Goal: Information Seeking & Learning: Find specific fact

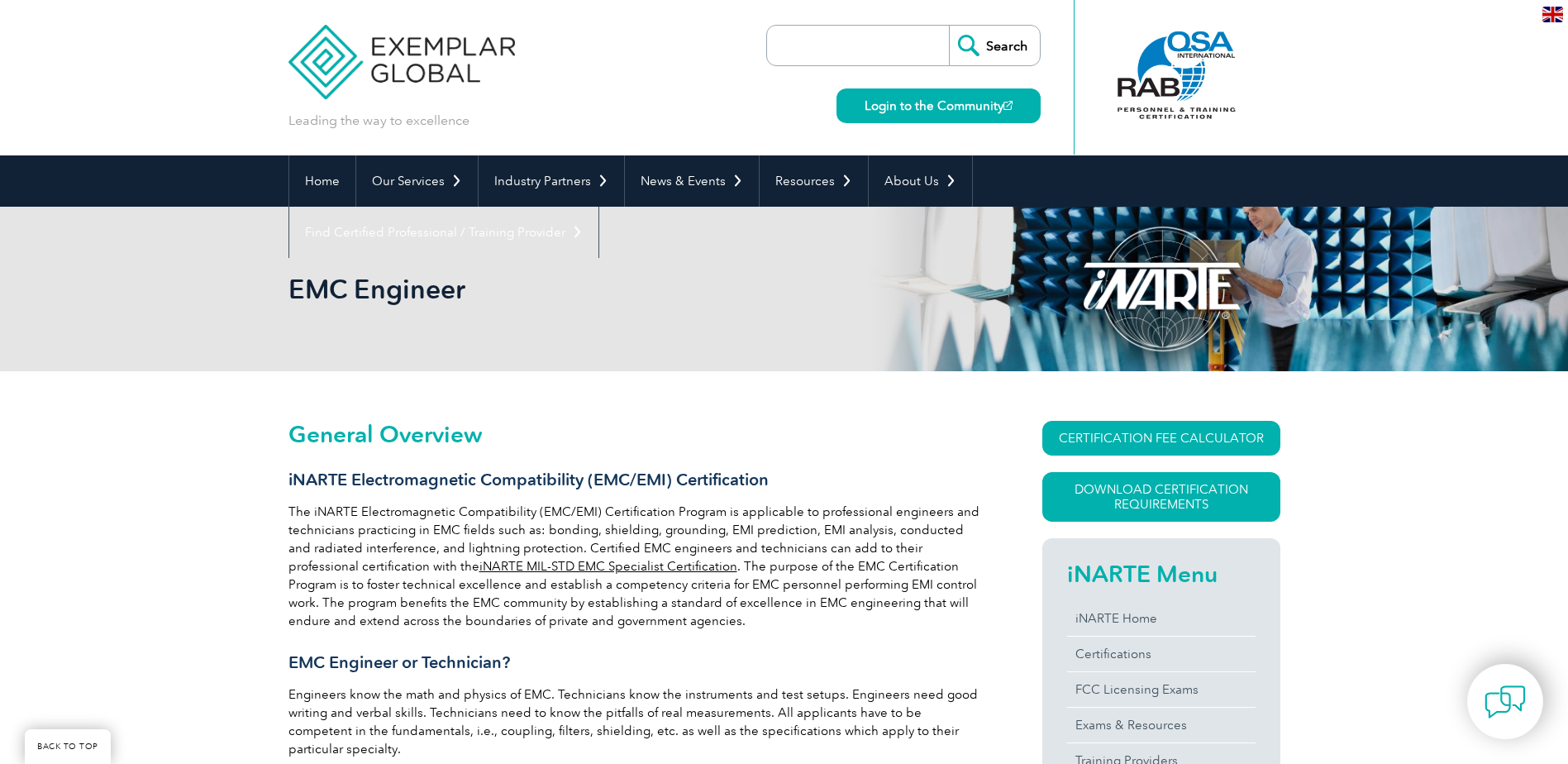
scroll to position [248, 0]
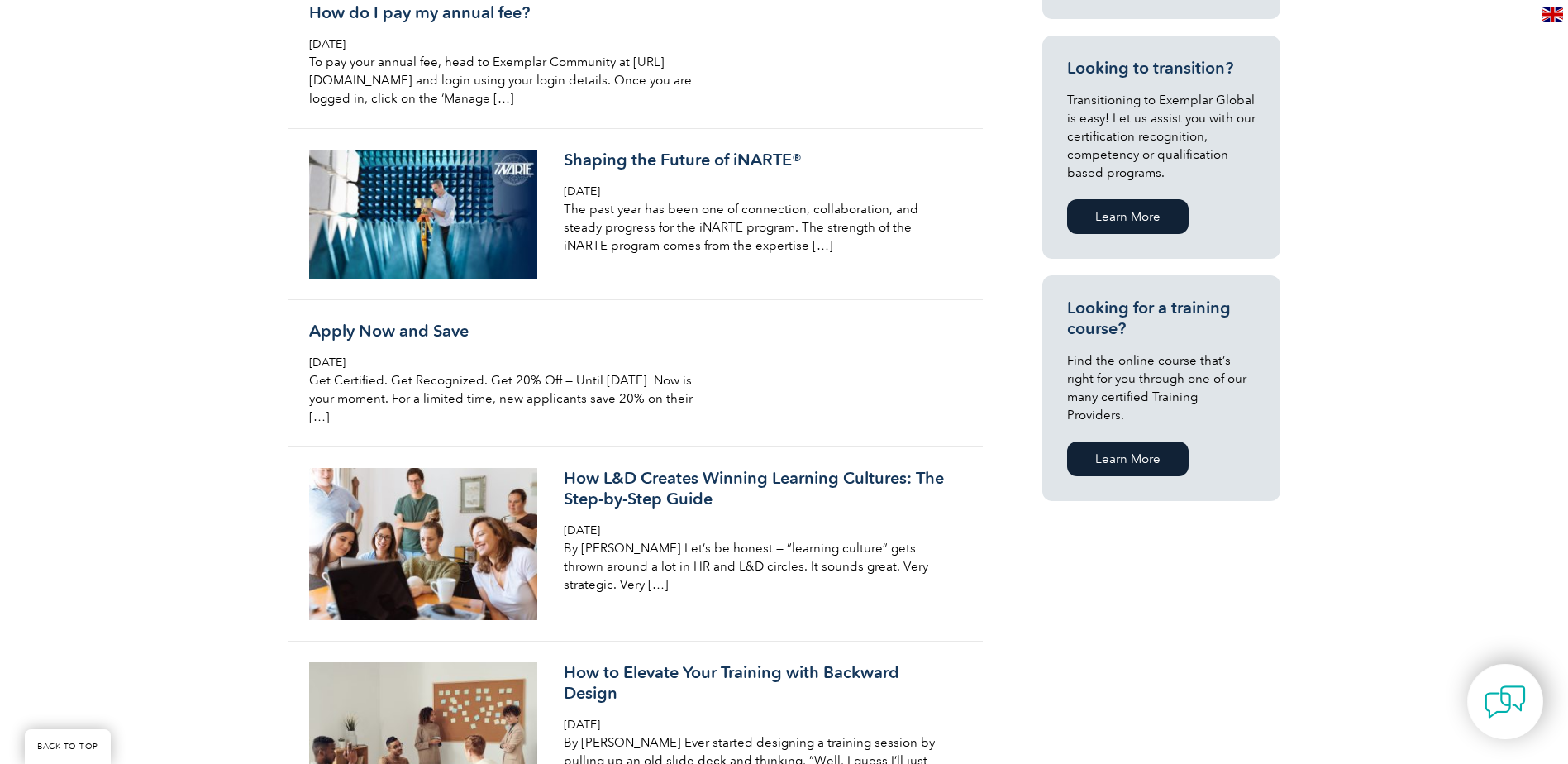
scroll to position [910, 0]
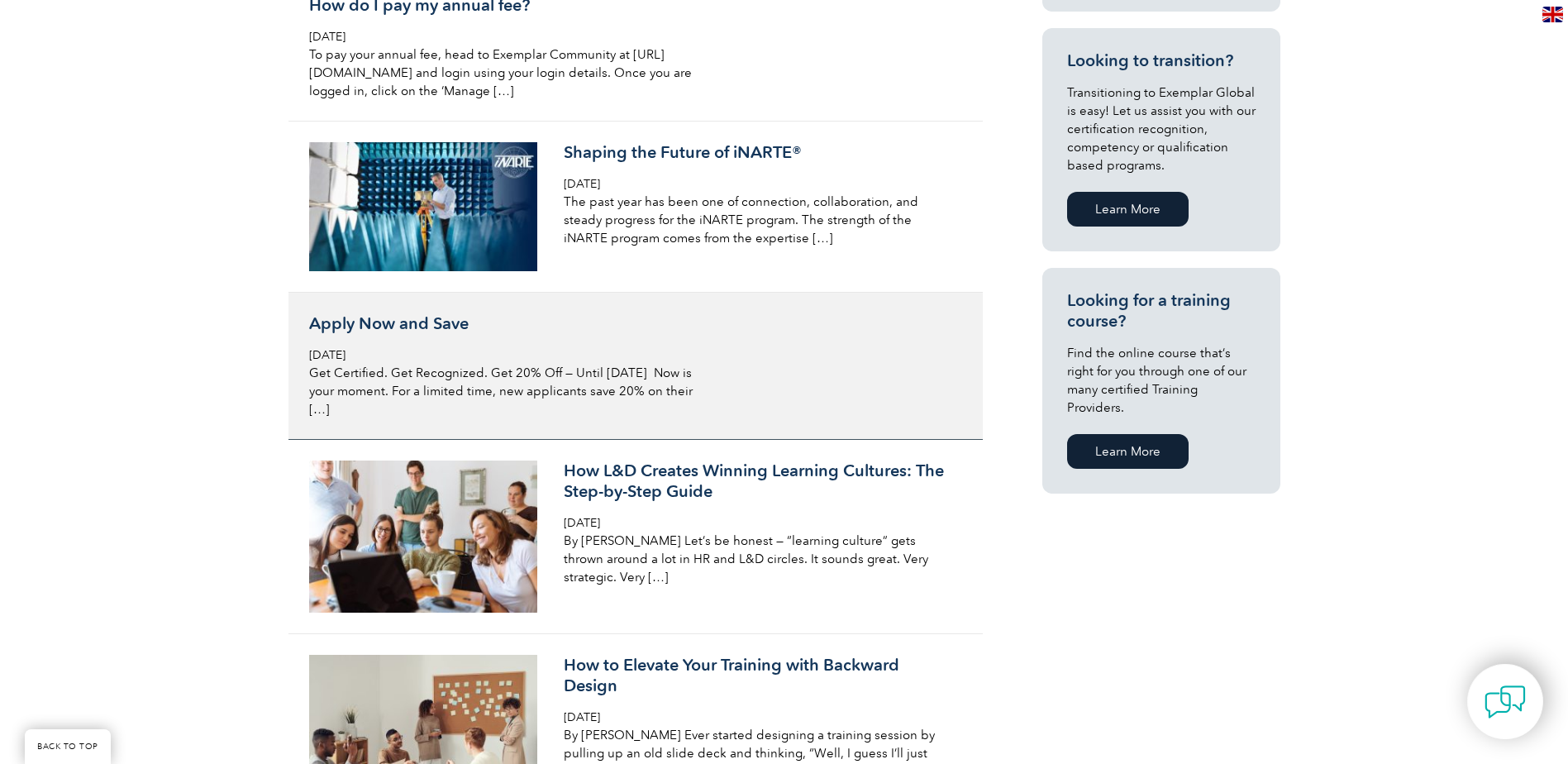
click at [541, 350] on div "Apply Now and Save Wednesday, August 6th, 2025 Get Certified. Get Recognized. G…" at bounding box center [505, 365] width 392 height 105
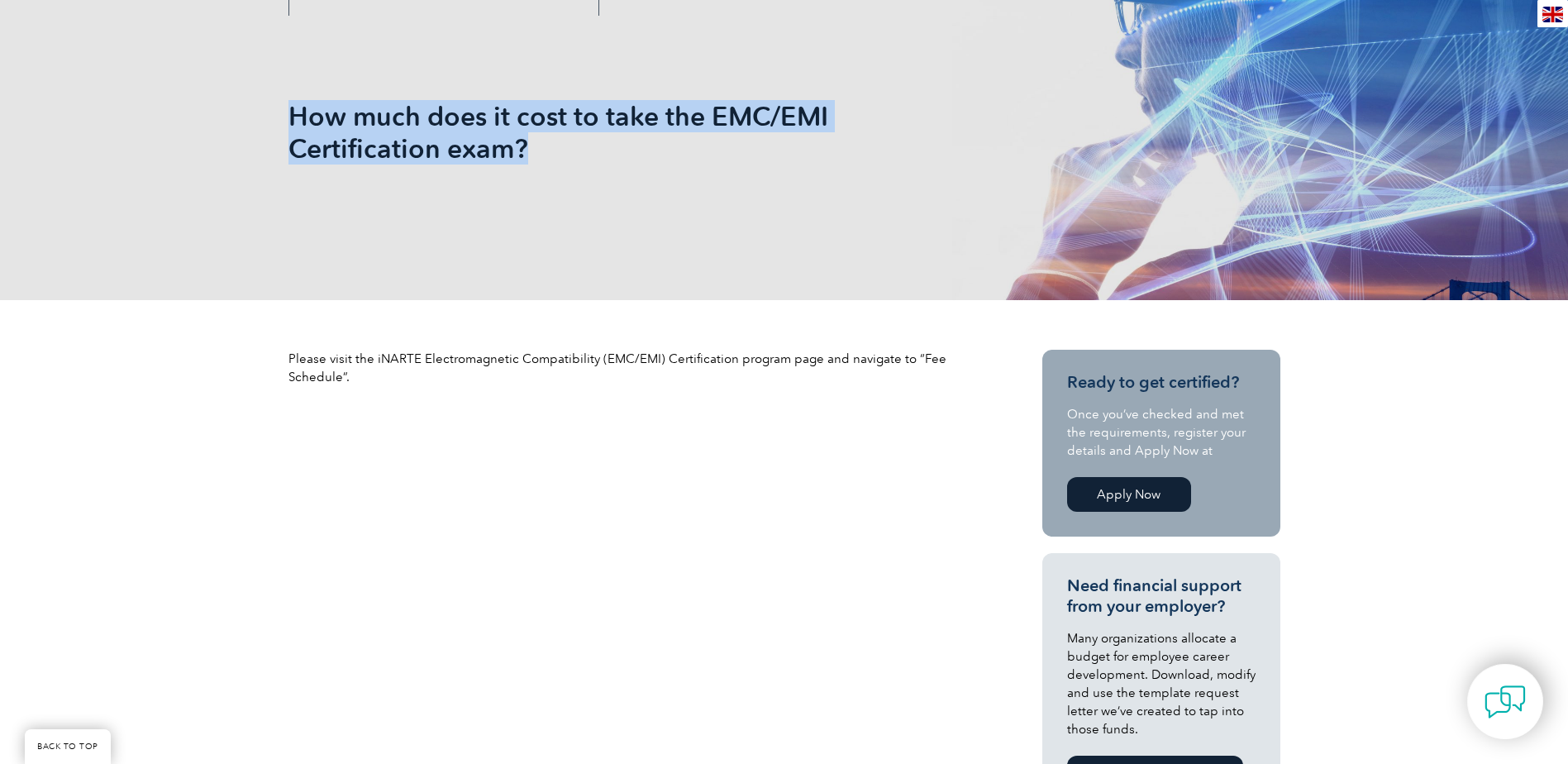
scroll to position [248, 0]
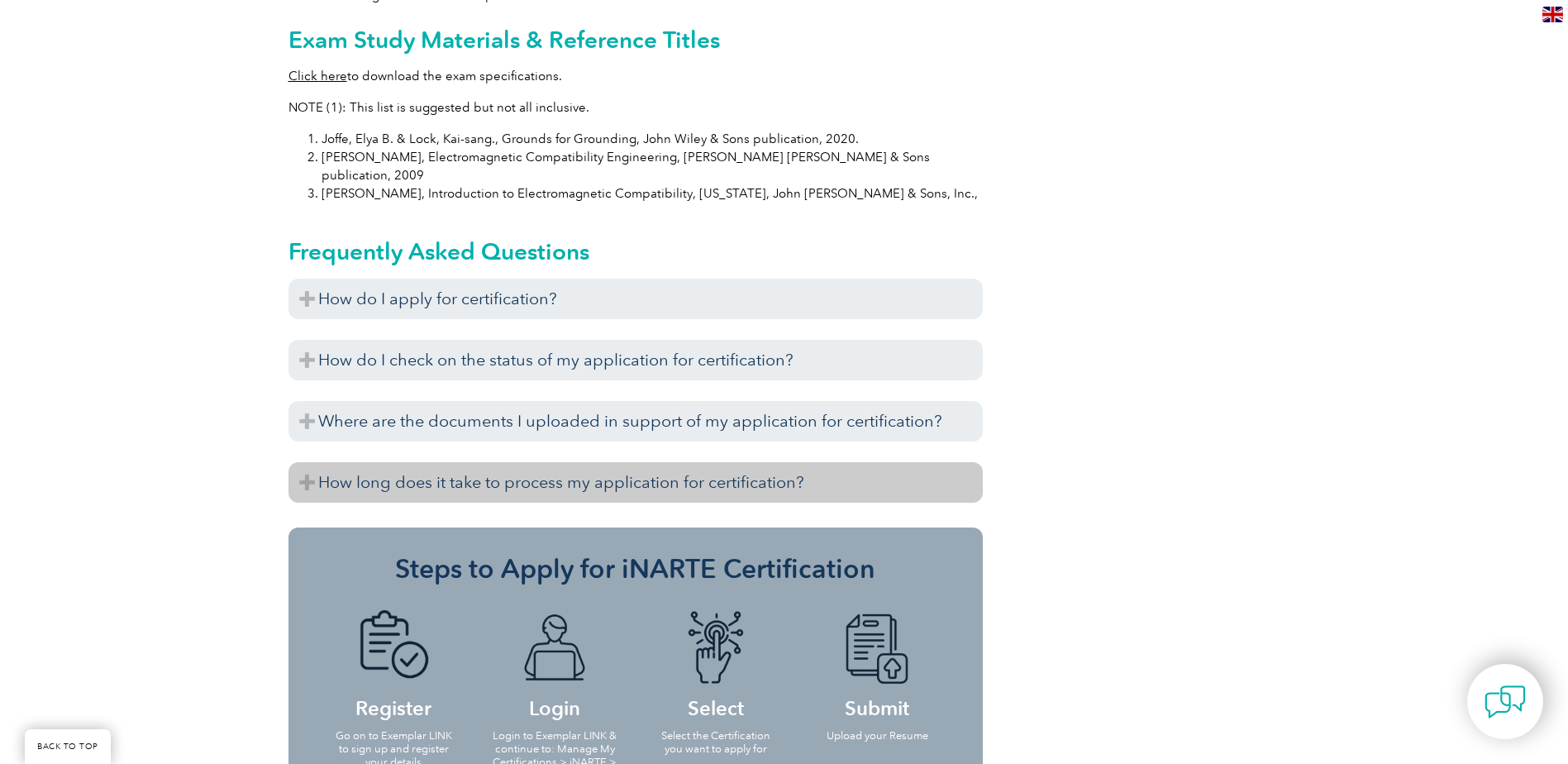
scroll to position [1736, 0]
